Goal: Task Accomplishment & Management: Complete application form

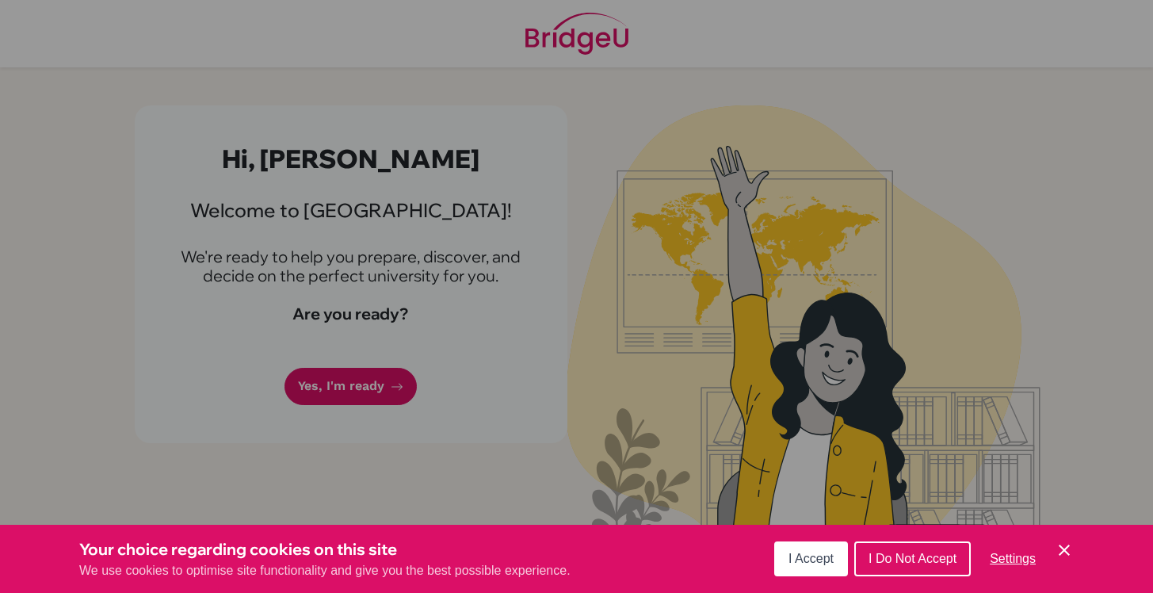
click at [818, 551] on button "I Accept" at bounding box center [811, 558] width 74 height 35
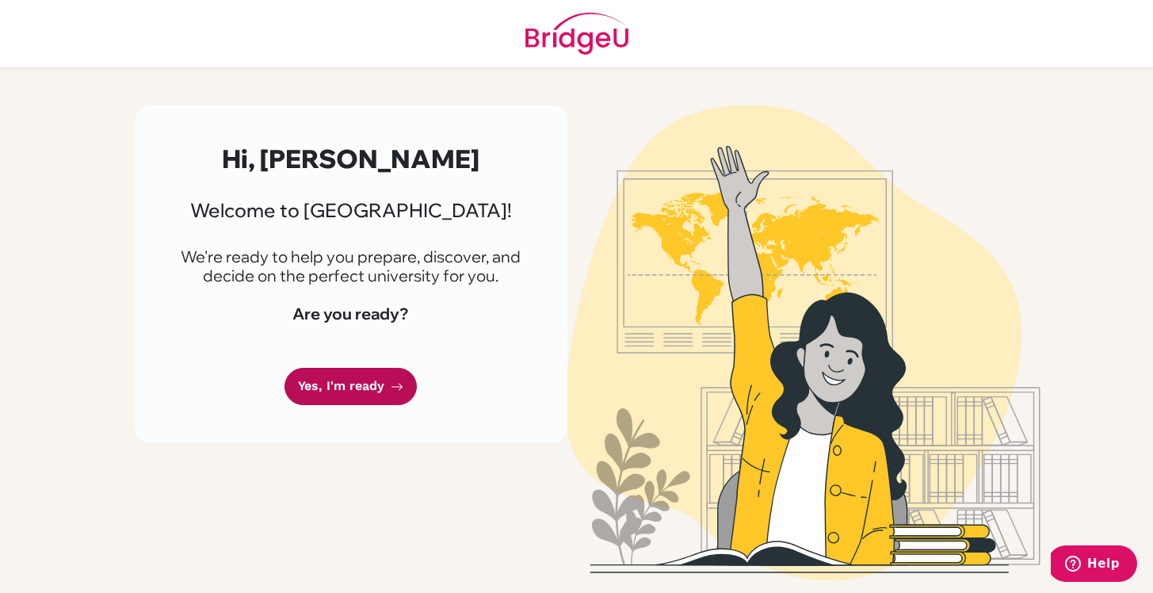
click at [387, 393] on link "Yes, I'm ready" at bounding box center [351, 386] width 132 height 37
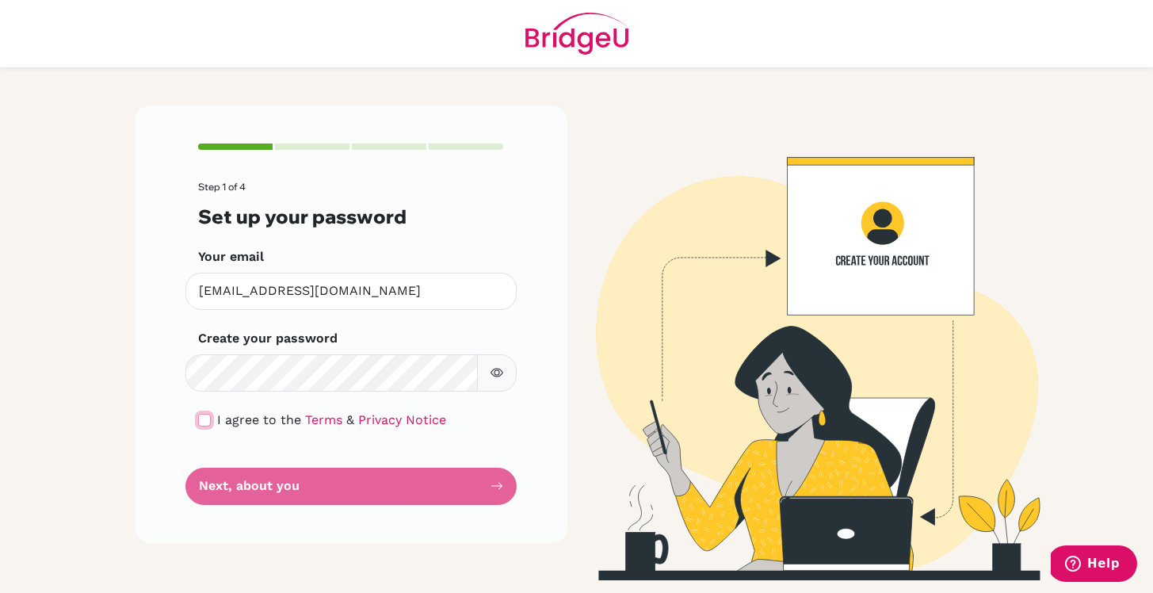
click at [204, 417] on input "checkbox" at bounding box center [204, 420] width 13 height 13
checkbox input "true"
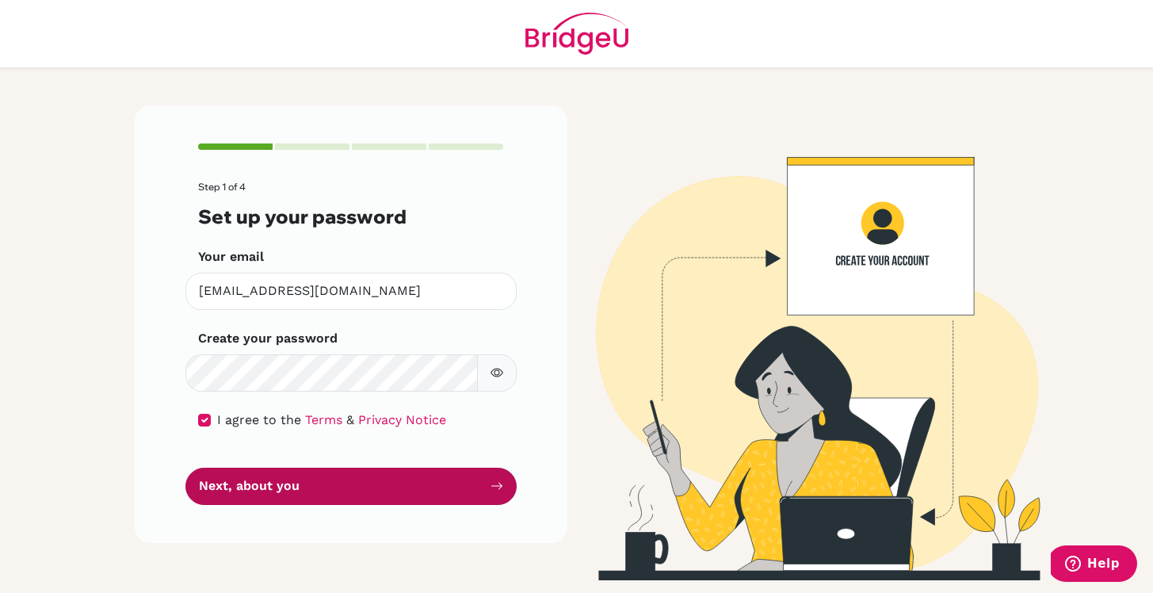
click at [270, 491] on button "Next, about you" at bounding box center [350, 486] width 331 height 37
